Goal: Information Seeking & Learning: Stay updated

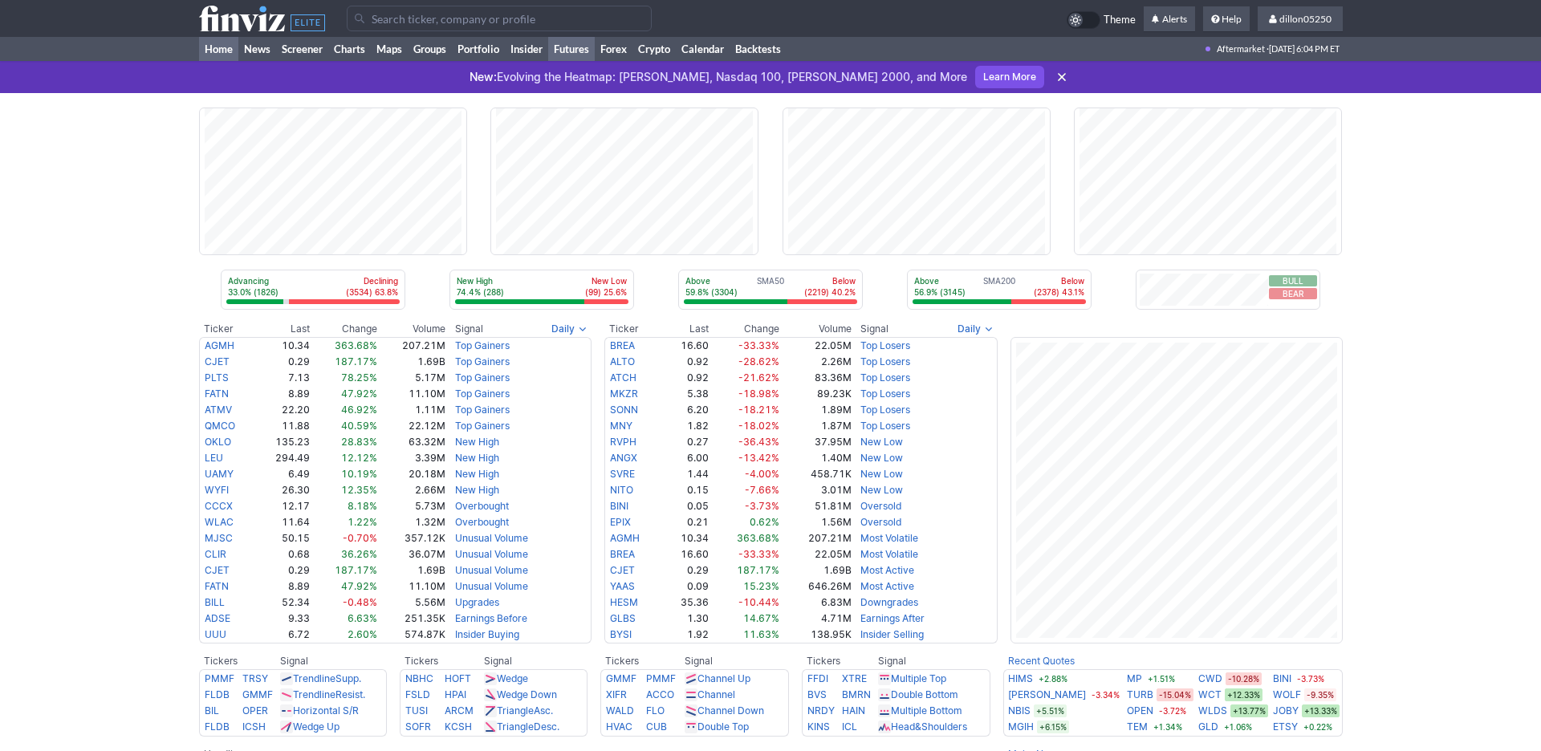
click at [595, 61] on link "Futures" at bounding box center [571, 49] width 47 height 24
